Goal: Information Seeking & Learning: Find specific fact

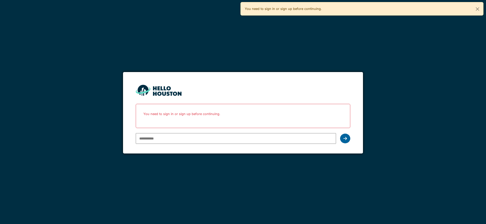
type input "**********"
click at [344, 139] on icon at bounding box center [346, 138] width 4 height 4
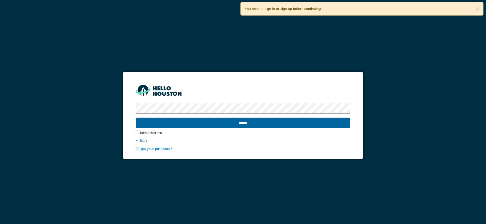
click at [279, 122] on input "******" at bounding box center [243, 123] width 214 height 11
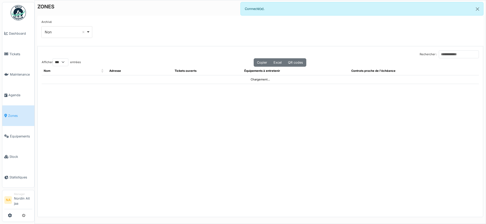
select select "***"
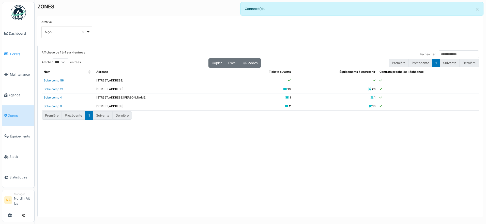
click at [24, 54] on span "Tickets" at bounding box center [20, 54] width 23 height 5
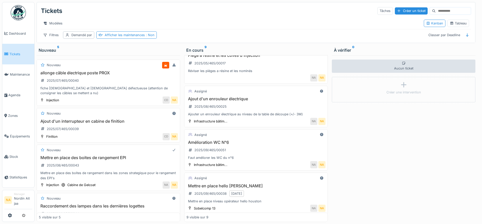
scroll to position [242, 0]
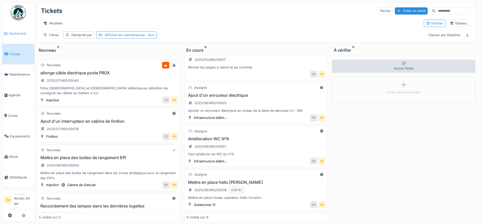
click at [10, 35] on span "Dashboard" at bounding box center [20, 33] width 23 height 5
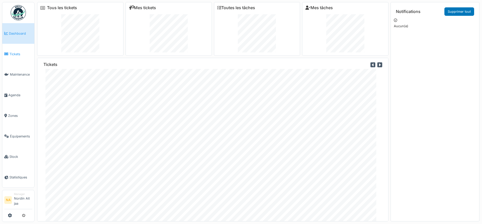
click at [12, 55] on span "Tickets" at bounding box center [20, 54] width 23 height 5
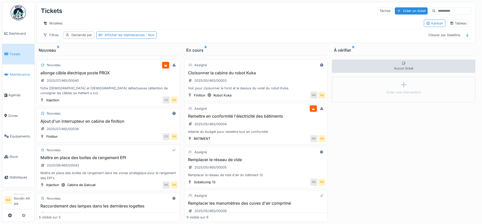
click at [10, 71] on link "Maintenance" at bounding box center [18, 74] width 32 height 21
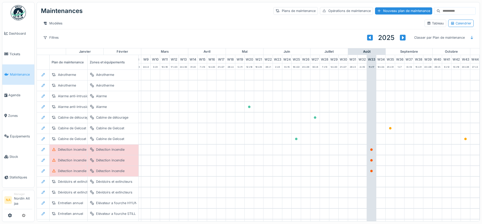
scroll to position [0, 169]
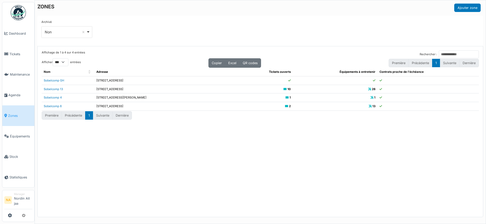
select select "***"
click at [12, 147] on link "Stock" at bounding box center [18, 157] width 32 height 21
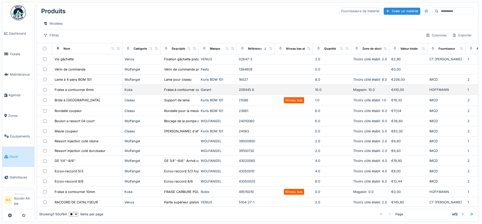
click at [210, 92] on div "Garant" at bounding box center [218, 89] width 34 height 5
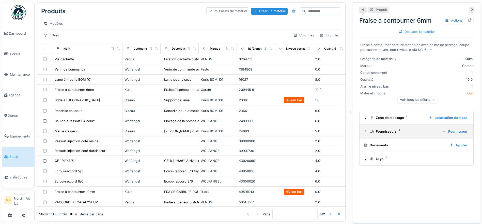
click at [364, 132] on icon at bounding box center [366, 131] width 4 height 3
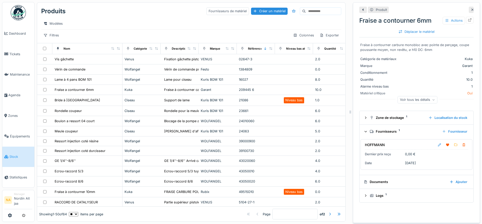
click at [364, 132] on icon at bounding box center [365, 131] width 3 height 4
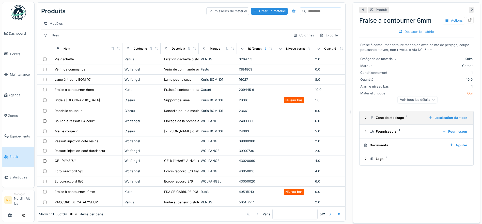
click at [365, 118] on icon at bounding box center [365, 117] width 1 height 2
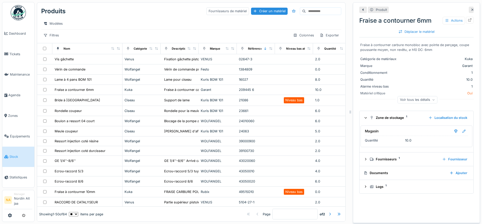
click at [364, 118] on icon at bounding box center [365, 118] width 3 height 4
click at [401, 101] on div "Voir tous les détails" at bounding box center [418, 99] width 40 height 7
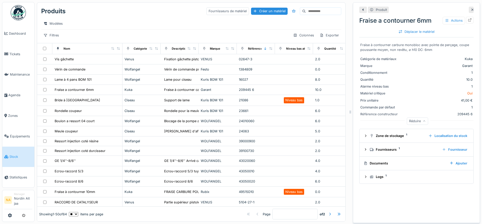
click at [410, 121] on div "Réduire" at bounding box center [417, 120] width 21 height 7
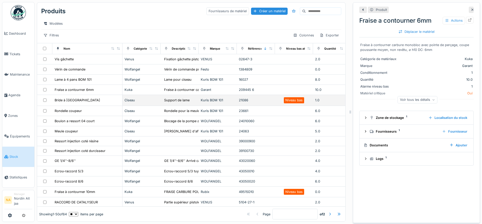
click at [143, 102] on div "Ciseau" at bounding box center [142, 100] width 34 height 5
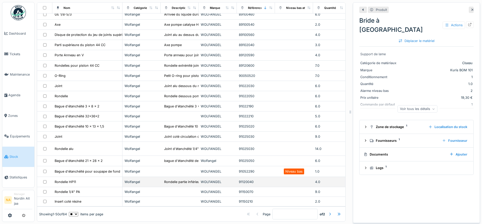
scroll to position [4, 0]
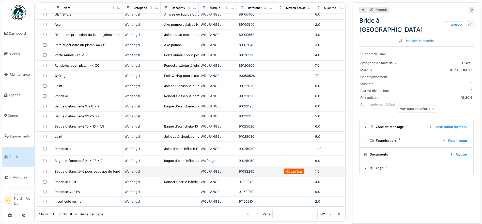
click at [136, 166] on td "Wolfangel" at bounding box center [142, 171] width 38 height 11
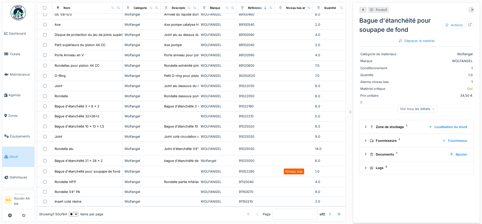
click at [415, 108] on div "Voir tous les détails" at bounding box center [418, 108] width 40 height 7
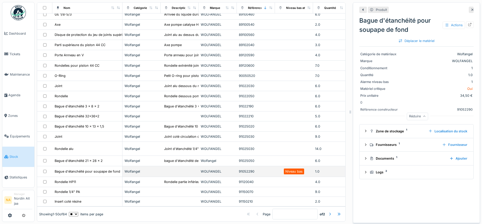
click at [251, 169] on div "91052290" at bounding box center [256, 171] width 34 height 5
click at [408, 113] on div "Réduire" at bounding box center [417, 116] width 21 height 7
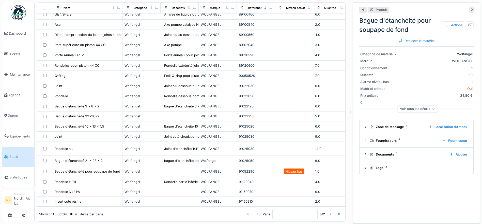
click at [408, 107] on div "Voir tous les détails" at bounding box center [418, 108] width 40 height 7
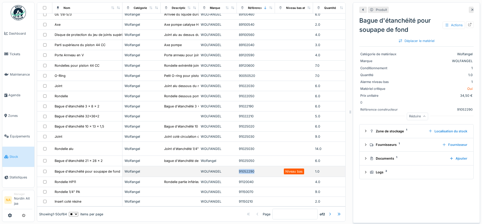
drag, startPoint x: 254, startPoint y: 165, endPoint x: 239, endPoint y: 163, distance: 15.6
click at [239, 166] on td "91052290" at bounding box center [256, 171] width 38 height 11
copy div "91052290"
click at [469, 7] on div at bounding box center [471, 10] width 5 height 6
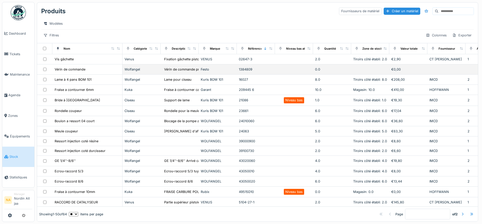
click at [141, 72] on div "Wolfangel" at bounding box center [142, 69] width 34 height 5
